Goal: Task Accomplishment & Management: Complete application form

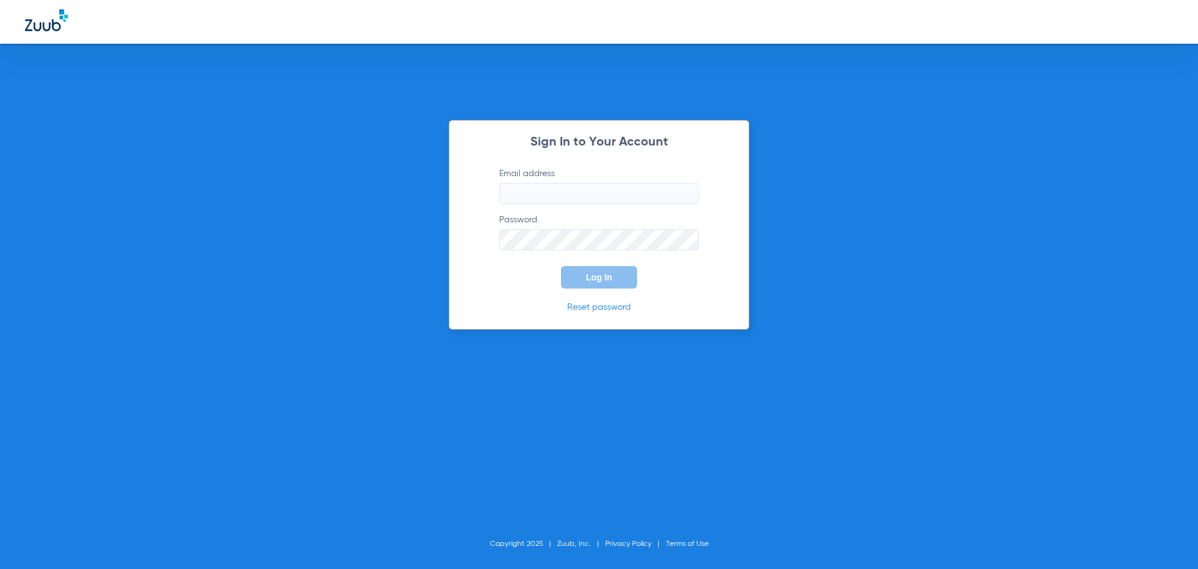
type input "[EMAIL_ADDRESS][DOMAIN_NAME]"
click at [599, 277] on span "Log In" at bounding box center [599, 277] width 26 height 10
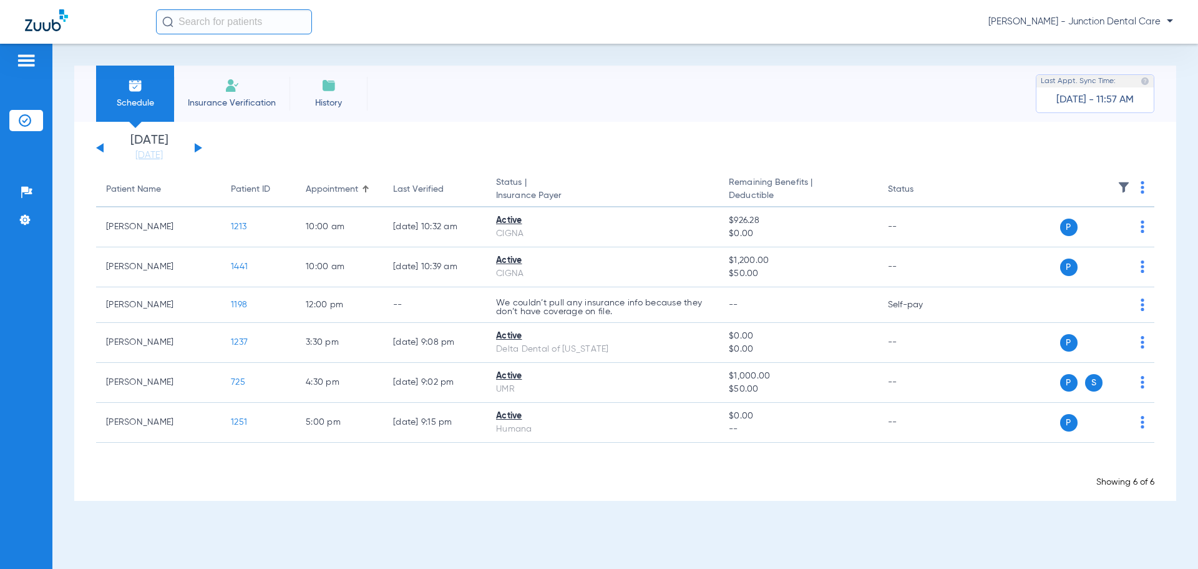
click at [236, 97] on span "Insurance Verification" at bounding box center [232, 103] width 97 height 12
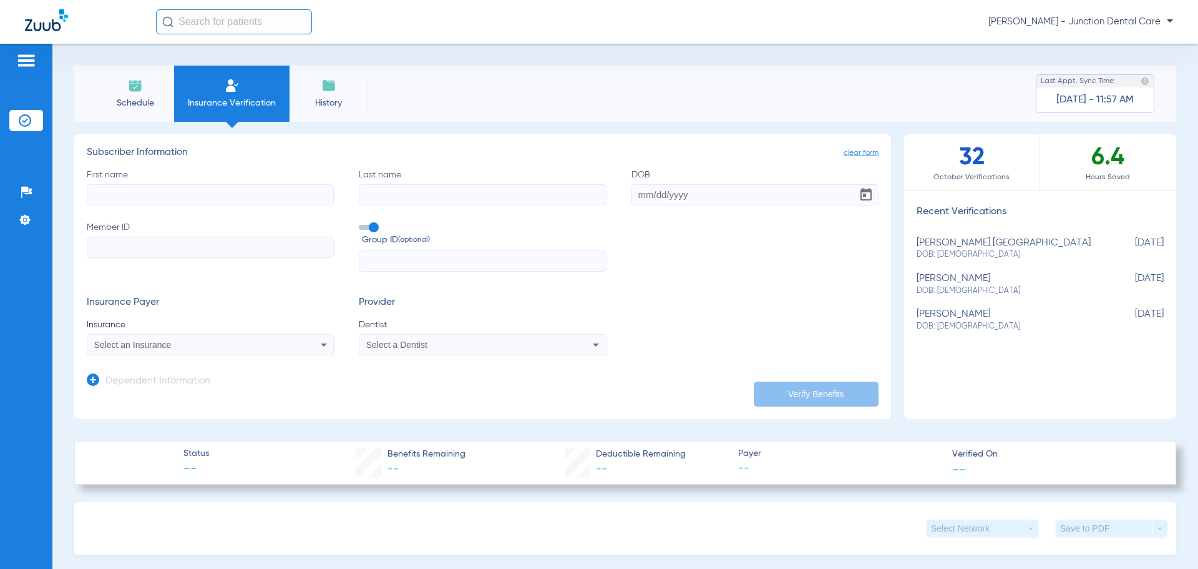
click at [135, 195] on input "First name" at bounding box center [210, 194] width 247 height 21
drag, startPoint x: 123, startPoint y: 192, endPoint x: 136, endPoint y: 187, distance: 14.0
click at [123, 192] on input "First name Required" at bounding box center [210, 194] width 247 height 21
type input "[PERSON_NAME]"
click at [386, 192] on input "Last name Required" at bounding box center [482, 194] width 247 height 21
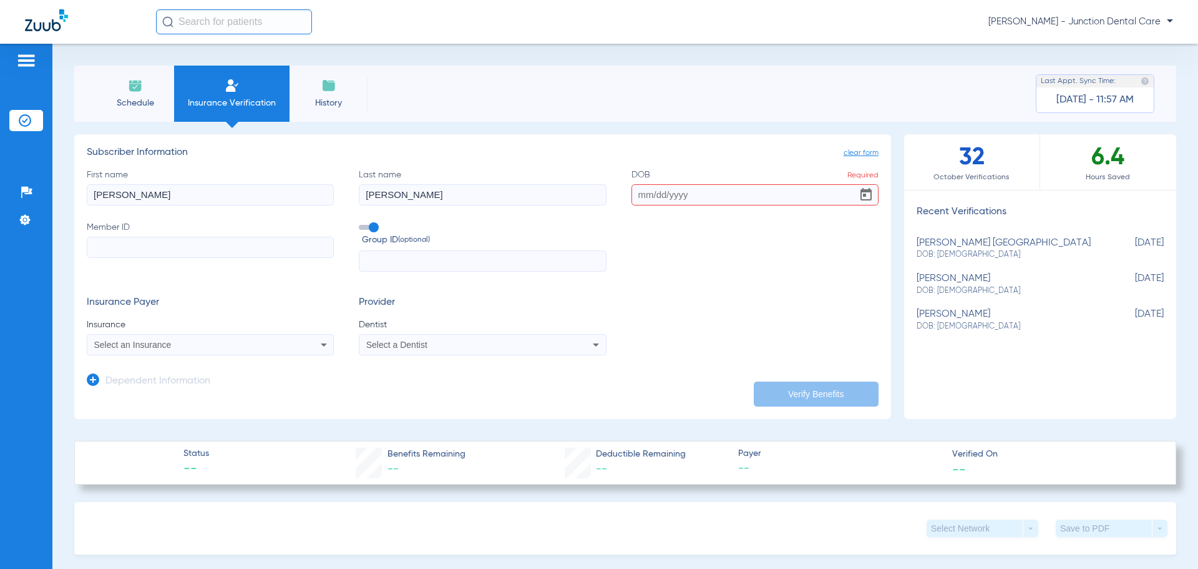
type input "[PERSON_NAME]"
click at [638, 197] on input "DOB Required" at bounding box center [755, 194] width 247 height 21
type input "[DATE]"
click at [143, 251] on input "Member ID" at bounding box center [210, 247] width 247 height 21
type input "07732611285"
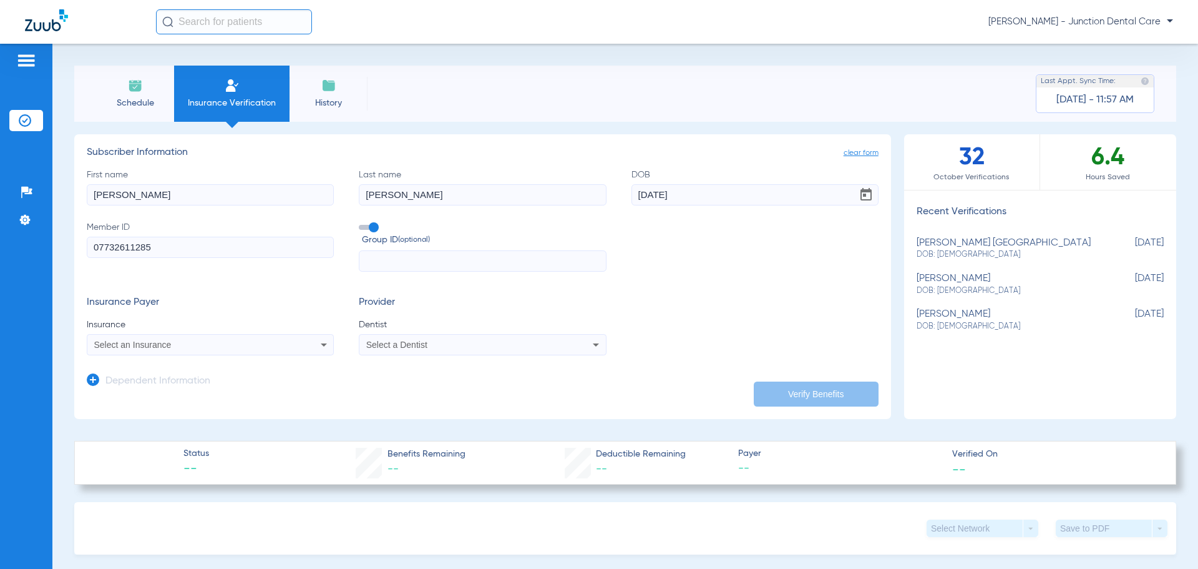
click at [125, 343] on span "Select an Insurance" at bounding box center [132, 345] width 77 height 10
click at [108, 360] on input "dellta dental" at bounding box center [192, 365] width 210 height 26
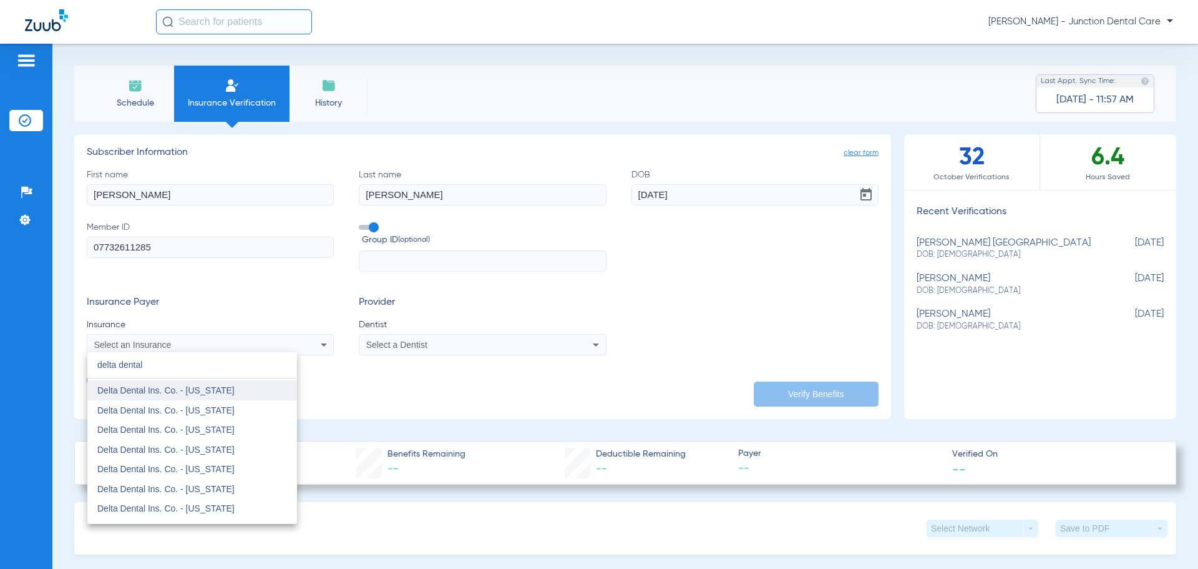
scroll to position [125, 0]
click at [187, 365] on input "delta dental" at bounding box center [192, 365] width 210 height 26
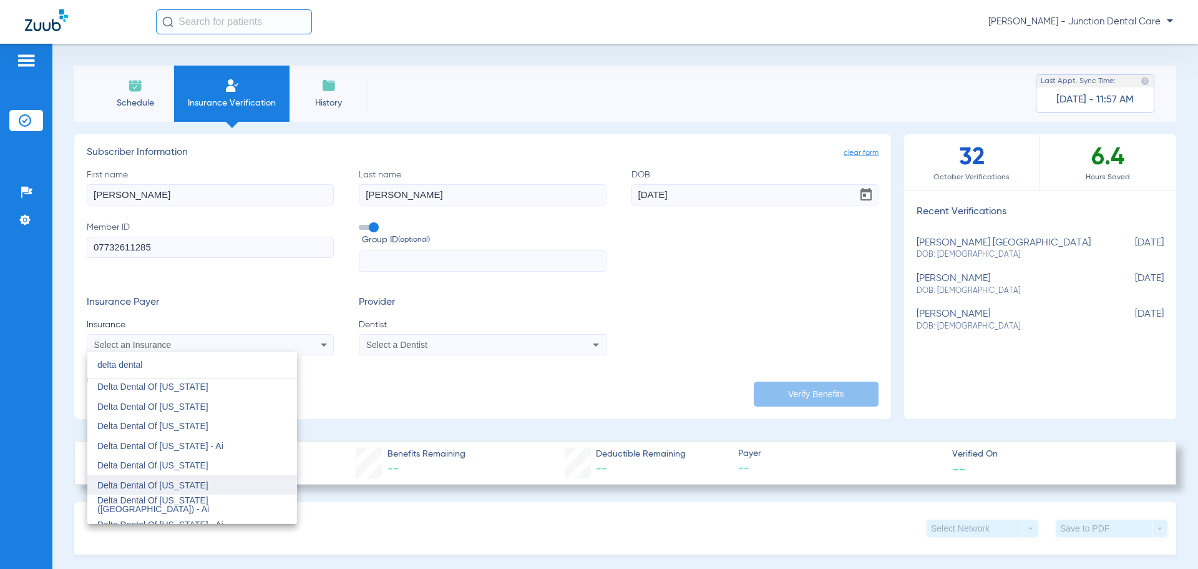
type input "delta dental"
click at [199, 492] on mat-option "Delta Dental Of [US_STATE]" at bounding box center [192, 485] width 210 height 20
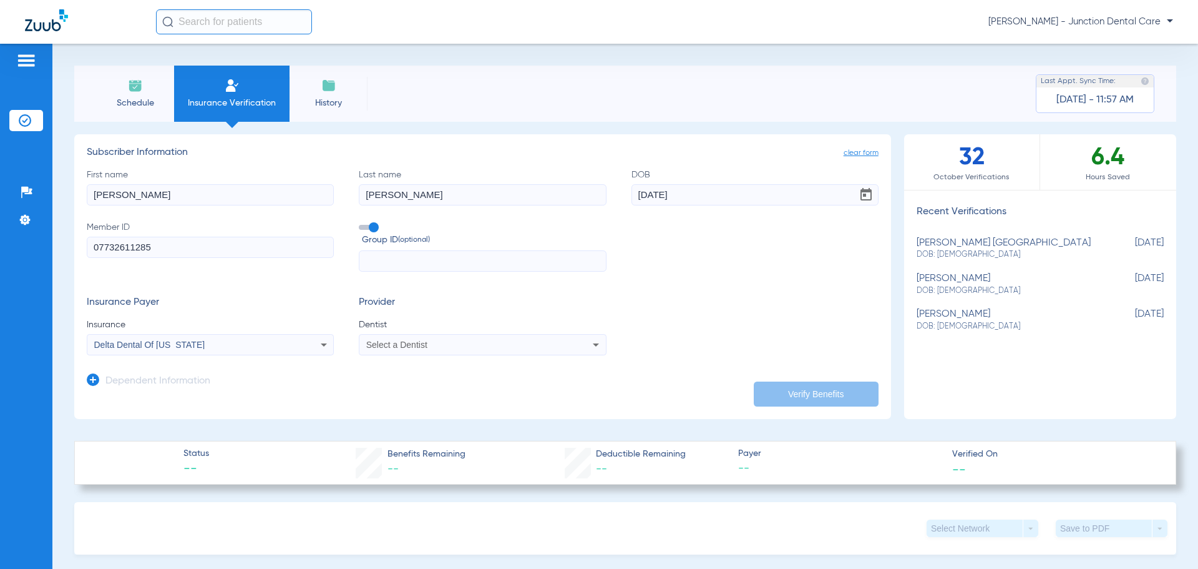
click at [421, 342] on span "Select a Dentist" at bounding box center [396, 345] width 61 height 10
type input "amda"
click at [452, 389] on span "[PERSON_NAME] 1932809191" at bounding box center [429, 388] width 122 height 9
click at [781, 399] on button "Verify Benefits" at bounding box center [816, 393] width 125 height 25
